Goal: Find specific page/section: Find specific page/section

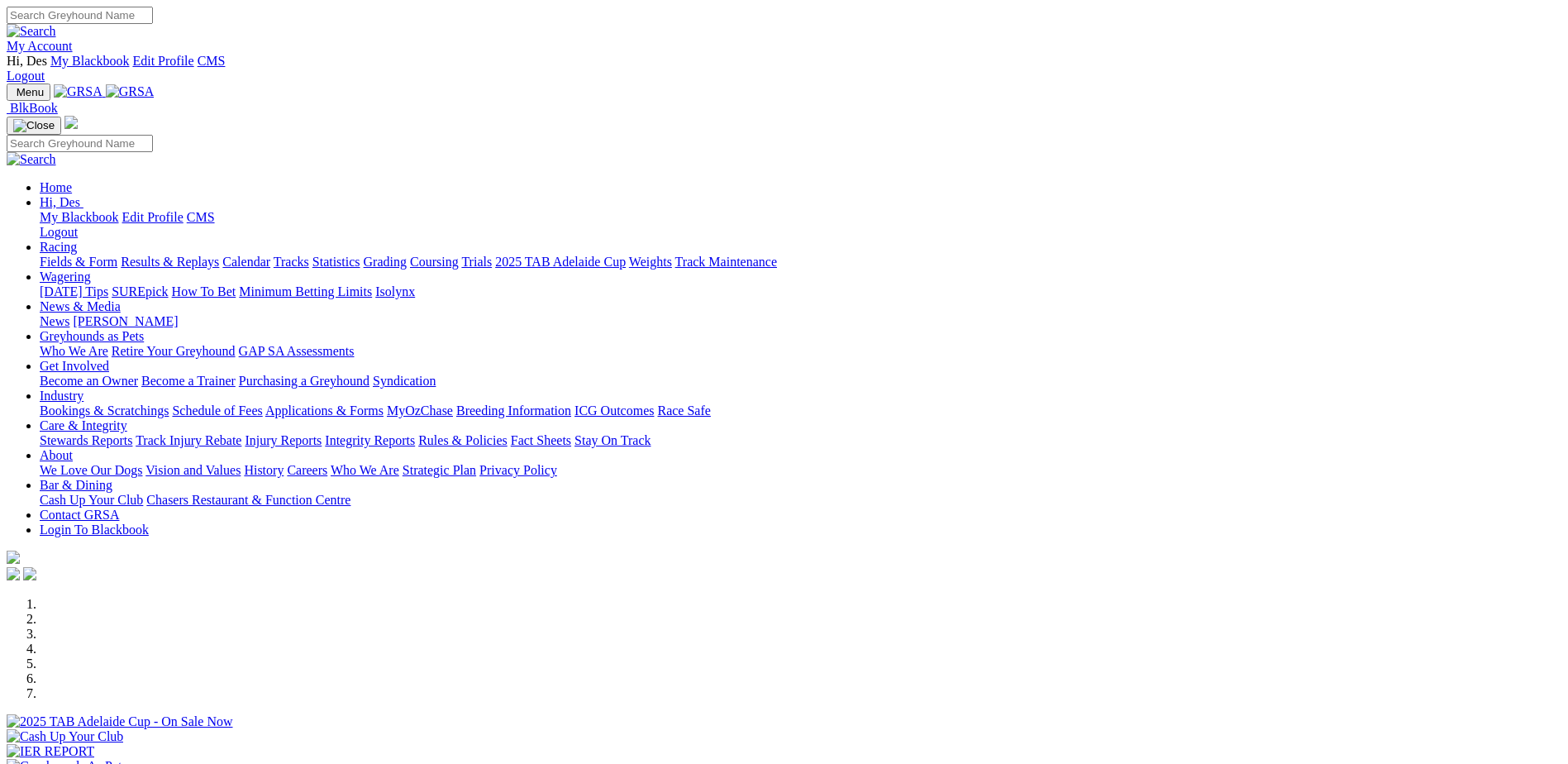
scroll to position [141, 0]
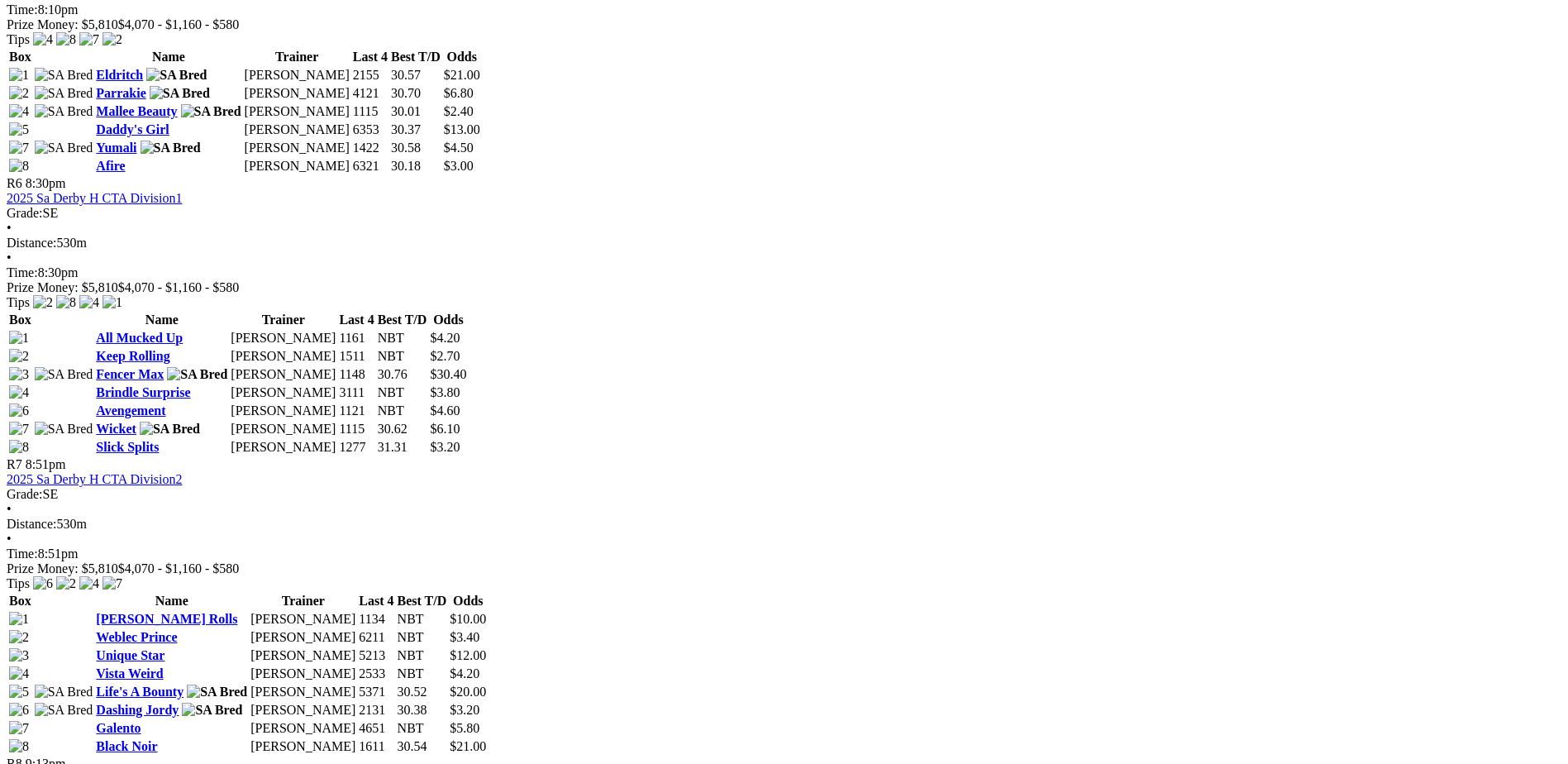
scroll to position [2149, 0]
